Goal: Use online tool/utility: Utilize a website feature to perform a specific function

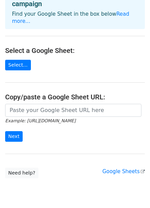
scroll to position [49, 0]
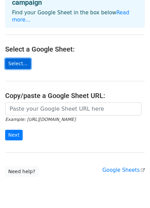
click at [15, 59] on link "Select..." at bounding box center [18, 64] width 26 height 11
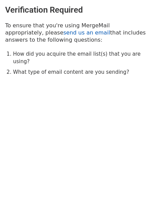
click at [63, 29] on link "send us an email" at bounding box center [86, 32] width 47 height 7
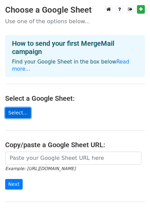
click at [21, 108] on link "Select..." at bounding box center [18, 113] width 26 height 11
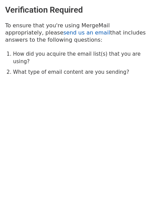
click at [63, 31] on link "send us an email" at bounding box center [86, 32] width 47 height 7
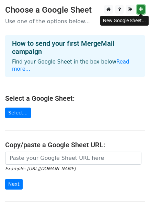
click at [141, 8] on icon at bounding box center [141, 9] width 4 height 5
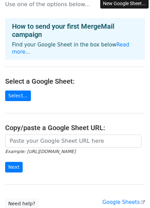
scroll to position [18, 0]
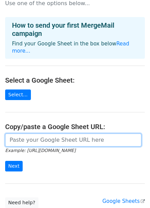
click at [28, 135] on input "url" at bounding box center [73, 140] width 136 height 13
paste input "https://docs.google.com/spreadsheets/d/1her5sf2GQ5bwAFP0YeWXToeJkmOaYgleAzzYSu0…"
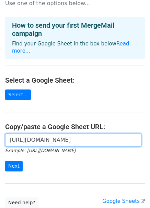
scroll to position [0, 149]
type input "https://docs.google.com/spreadsheets/d/1her5sf2GQ5bwAFP0YeWXToeJkmOaYgleAzzYSu0…"
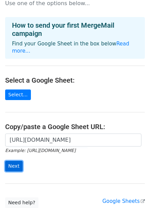
scroll to position [0, 0]
click at [13, 161] on input "Next" at bounding box center [13, 166] width 17 height 11
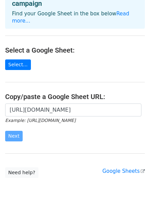
scroll to position [64, 0]
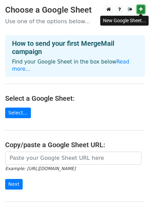
click at [139, 11] on icon at bounding box center [141, 9] width 4 height 5
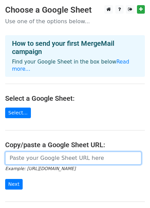
click at [19, 152] on input "url" at bounding box center [73, 158] width 136 height 13
paste input "https://docs.google.com/spreadsheets/d/1s1zQJlgnj_3bY2_ziTUJJjgFB1_7rtH4CF4sj8M…"
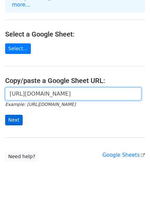
type input "https://docs.google.com/spreadsheets/d/1s1zQJlgnj_3bY2_ziTUJJjgFB1_7rtH4CF4sj8M…"
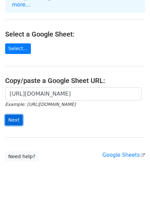
scroll to position [0, 0]
click at [10, 115] on input "Next" at bounding box center [13, 120] width 17 height 11
